Goal: Information Seeking & Learning: Learn about a topic

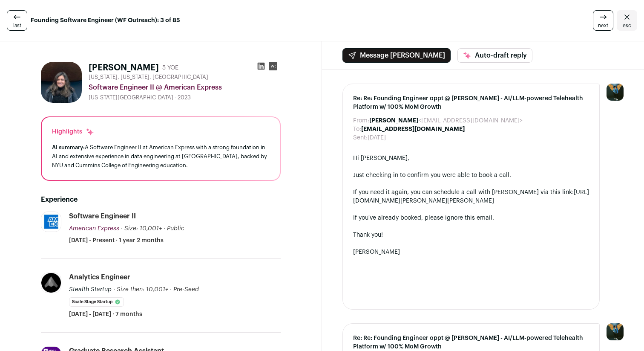
click at [262, 64] on icon at bounding box center [261, 66] width 7 height 7
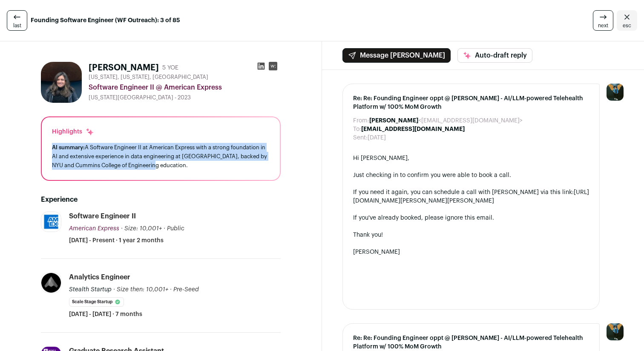
drag, startPoint x: 259, startPoint y: 172, endPoint x: 209, endPoint y: 140, distance: 59.6
click at [209, 140] on div "Highlights AI summary: A Software Engineer II at American Express with a strong…" at bounding box center [161, 148] width 238 height 63
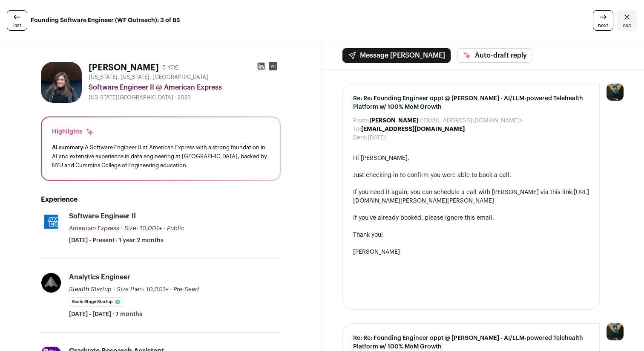
drag, startPoint x: 45, startPoint y: 124, endPoint x: 172, endPoint y: 174, distance: 136.5
click at [172, 173] on div "Highlights AI summary: A Software Engineer II at American Express with a strong…" at bounding box center [161, 148] width 238 height 63
click at [172, 174] on div "Highlights AI summary: A Software Engineer II at American Express with a strong…" at bounding box center [161, 148] width 238 height 63
drag, startPoint x: 178, startPoint y: 173, endPoint x: 46, endPoint y: 123, distance: 141.1
click at [46, 123] on div "Highlights AI summary: A Software Engineer II at American Express with a strong…" at bounding box center [161, 148] width 238 height 63
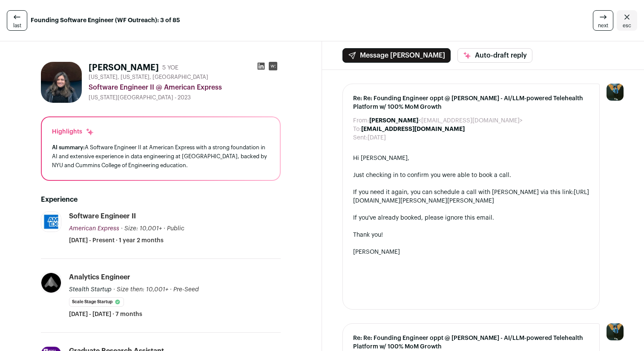
click at [46, 123] on div "Highlights AI summary: A Software Engineer II at American Express with a strong…" at bounding box center [161, 148] width 238 height 63
drag, startPoint x: 46, startPoint y: 126, endPoint x: 197, endPoint y: 168, distance: 156.4
click at [197, 168] on div "Highlights AI summary: A Software Engineer II at American Express with a strong…" at bounding box center [161, 148] width 238 height 63
click at [197, 168] on div "AI summary: A Software Engineer II at American Express with a strong foundation…" at bounding box center [161, 156] width 218 height 27
drag, startPoint x: 199, startPoint y: 168, endPoint x: 65, endPoint y: 127, distance: 140.0
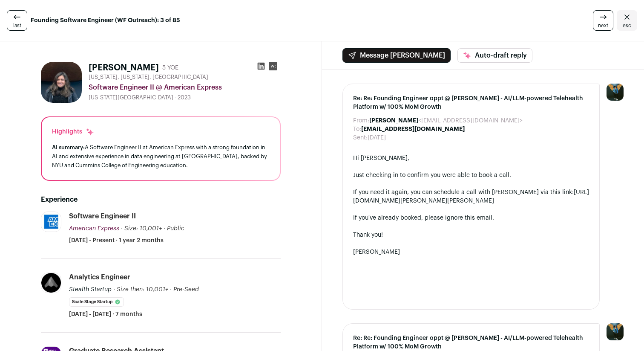
click at [66, 127] on div "Highlights AI summary: A Software Engineer II at American Express with a strong…" at bounding box center [161, 148] width 238 height 63
click at [65, 127] on div "Highlights" at bounding box center [73, 131] width 42 height 9
drag, startPoint x: 47, startPoint y: 127, endPoint x: 170, endPoint y: 173, distance: 131.4
click at [170, 173] on div "Highlights AI summary: A Software Engineer II at American Express with a strong…" at bounding box center [161, 148] width 238 height 63
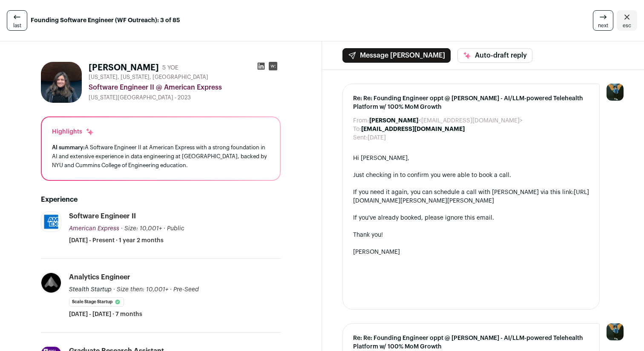
drag, startPoint x: 192, startPoint y: 173, endPoint x: 29, endPoint y: 116, distance: 172.7
drag, startPoint x: 38, startPoint y: 116, endPoint x: 196, endPoint y: 172, distance: 168.4
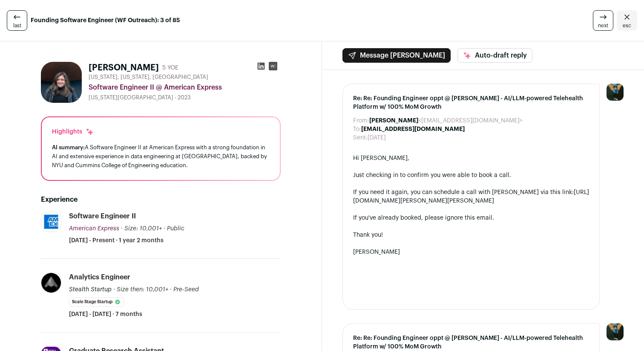
click at [196, 172] on div "Highlights AI summary: A Software Engineer II at American Express with a strong…" at bounding box center [161, 148] width 238 height 63
drag, startPoint x: 214, startPoint y: 175, endPoint x: 38, endPoint y: 117, distance: 186.1
drag, startPoint x: 35, startPoint y: 117, endPoint x: 180, endPoint y: 166, distance: 153.8
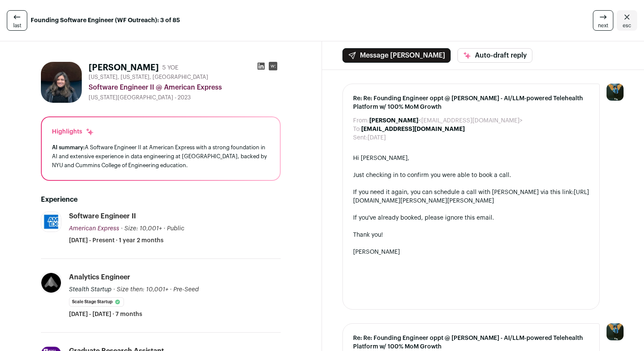
click at [180, 166] on div "AI summary: A Software Engineer II at American Express with a strong foundation…" at bounding box center [161, 156] width 218 height 27
drag, startPoint x: 208, startPoint y: 165, endPoint x: 177, endPoint y: 134, distance: 44.3
click at [177, 134] on div "Highlights AI summary: A Software Engineer II at American Express with a strong…" at bounding box center [161, 148] width 238 height 63
click at [177, 119] on div "Highlights AI summary: A Software Engineer II at American Express with a strong…" at bounding box center [161, 148] width 238 height 63
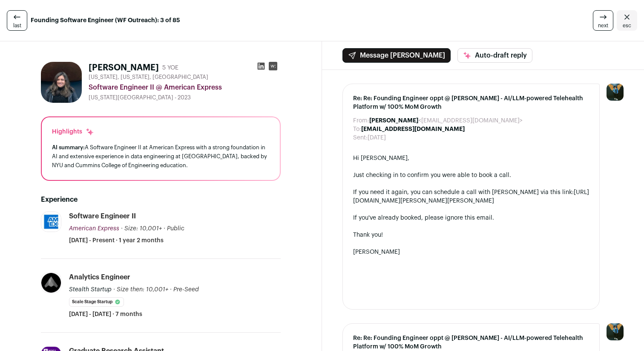
drag, startPoint x: 170, startPoint y: 119, endPoint x: 223, endPoint y: 169, distance: 72.7
click at [223, 169] on div "Highlights AI summary: A Software Engineer II at American Express with a strong…" at bounding box center [161, 148] width 238 height 63
click at [223, 169] on div "AI summary: A Software Engineer II at American Express with a strong foundation…" at bounding box center [161, 156] width 218 height 27
drag, startPoint x: 223, startPoint y: 169, endPoint x: 171, endPoint y: 125, distance: 68.4
click at [171, 125] on div "Highlights AI summary: A Software Engineer II at American Express with a strong…" at bounding box center [161, 148] width 238 height 63
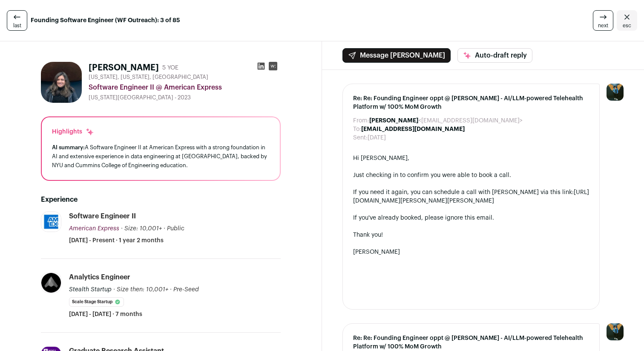
click at [171, 125] on div "Highlights AI summary: A Software Engineer II at American Express with a strong…" at bounding box center [161, 148] width 238 height 63
drag, startPoint x: 171, startPoint y: 124, endPoint x: 221, endPoint y: 176, distance: 72.4
click at [221, 176] on div "Highlights AI summary: A Software Engineer II at American Express with a strong…" at bounding box center [161, 148] width 238 height 63
